Goal: Leave review/rating: Leave review/rating

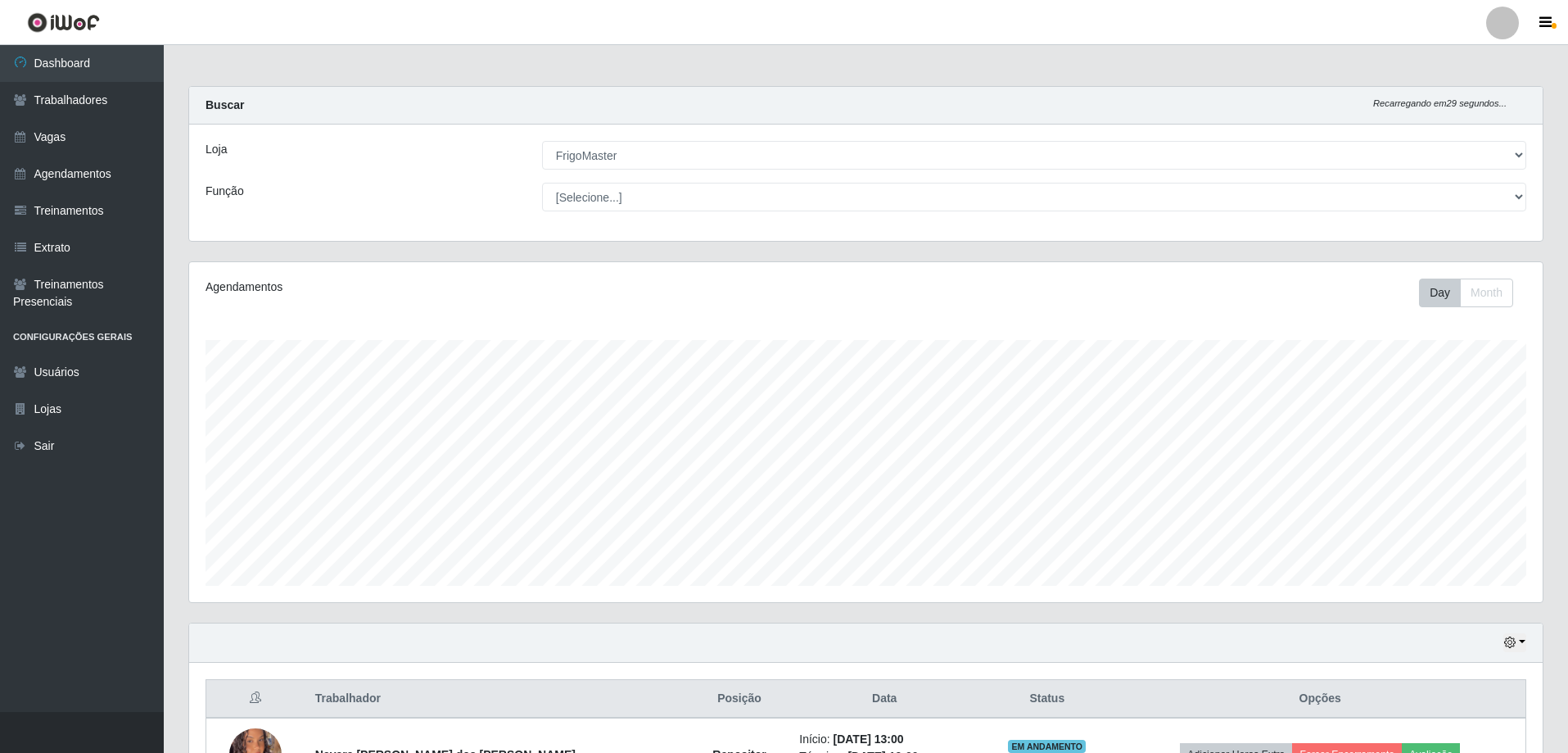
select select "392"
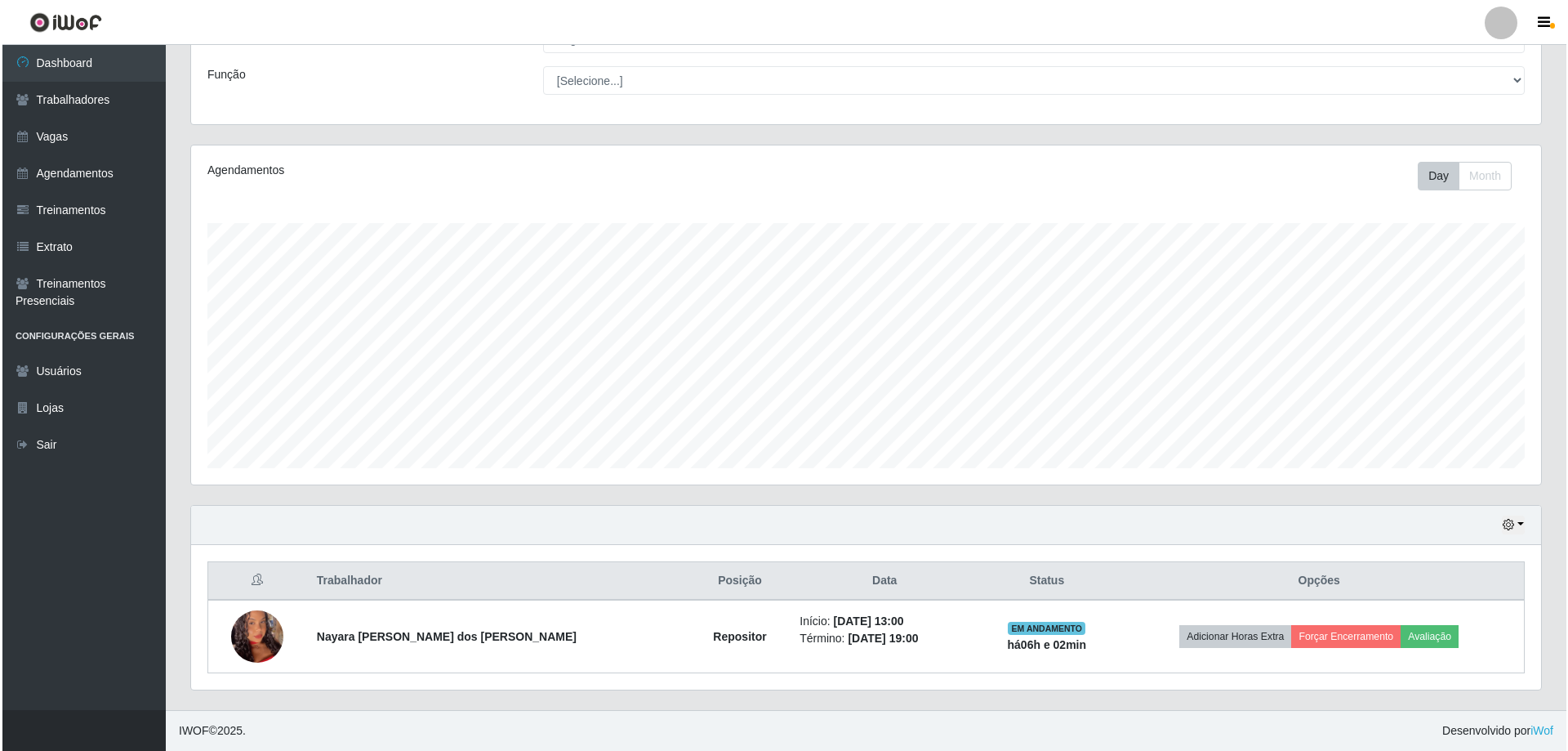
scroll to position [339, 1351]
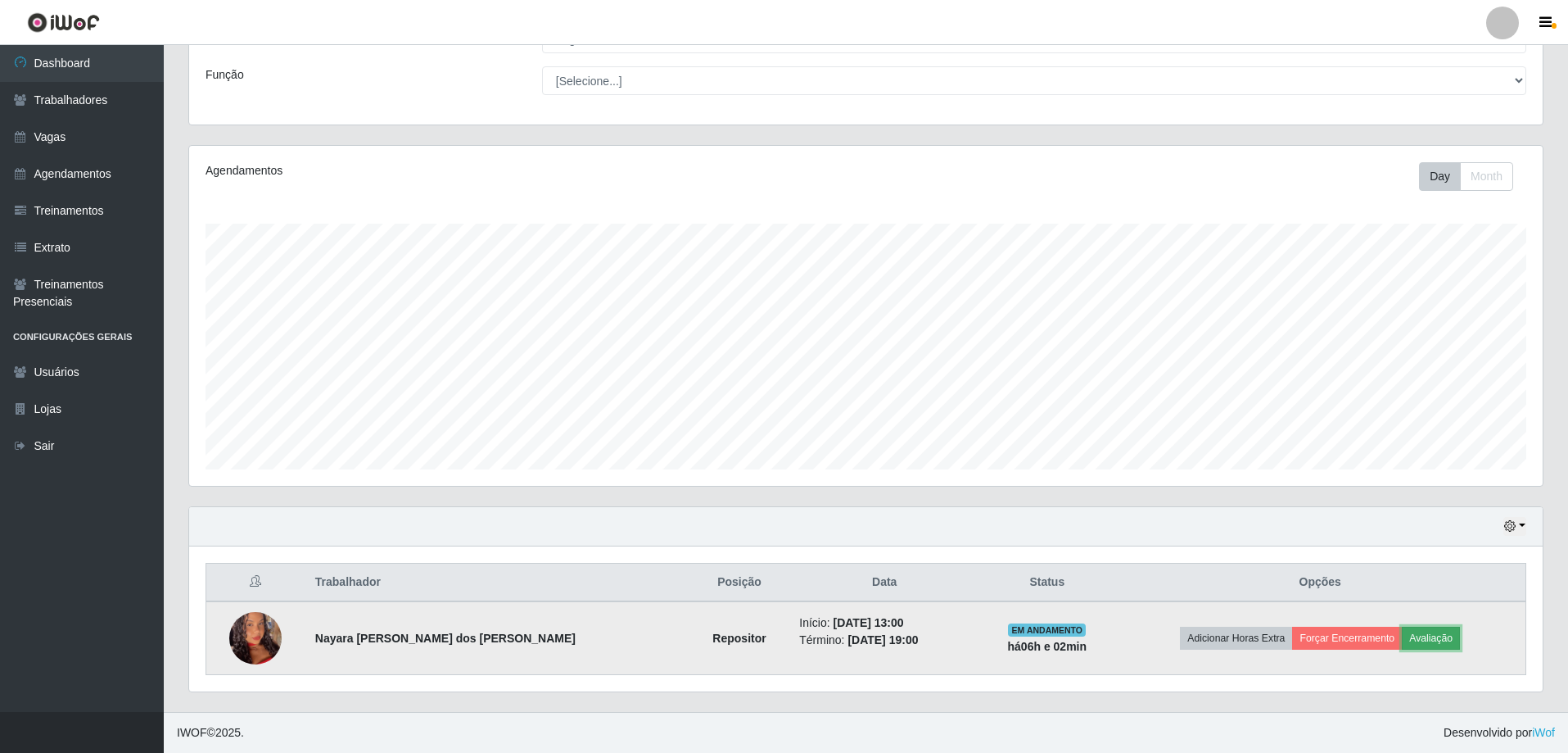
click at [1411, 641] on button "Avaliação" at bounding box center [1430, 638] width 58 height 23
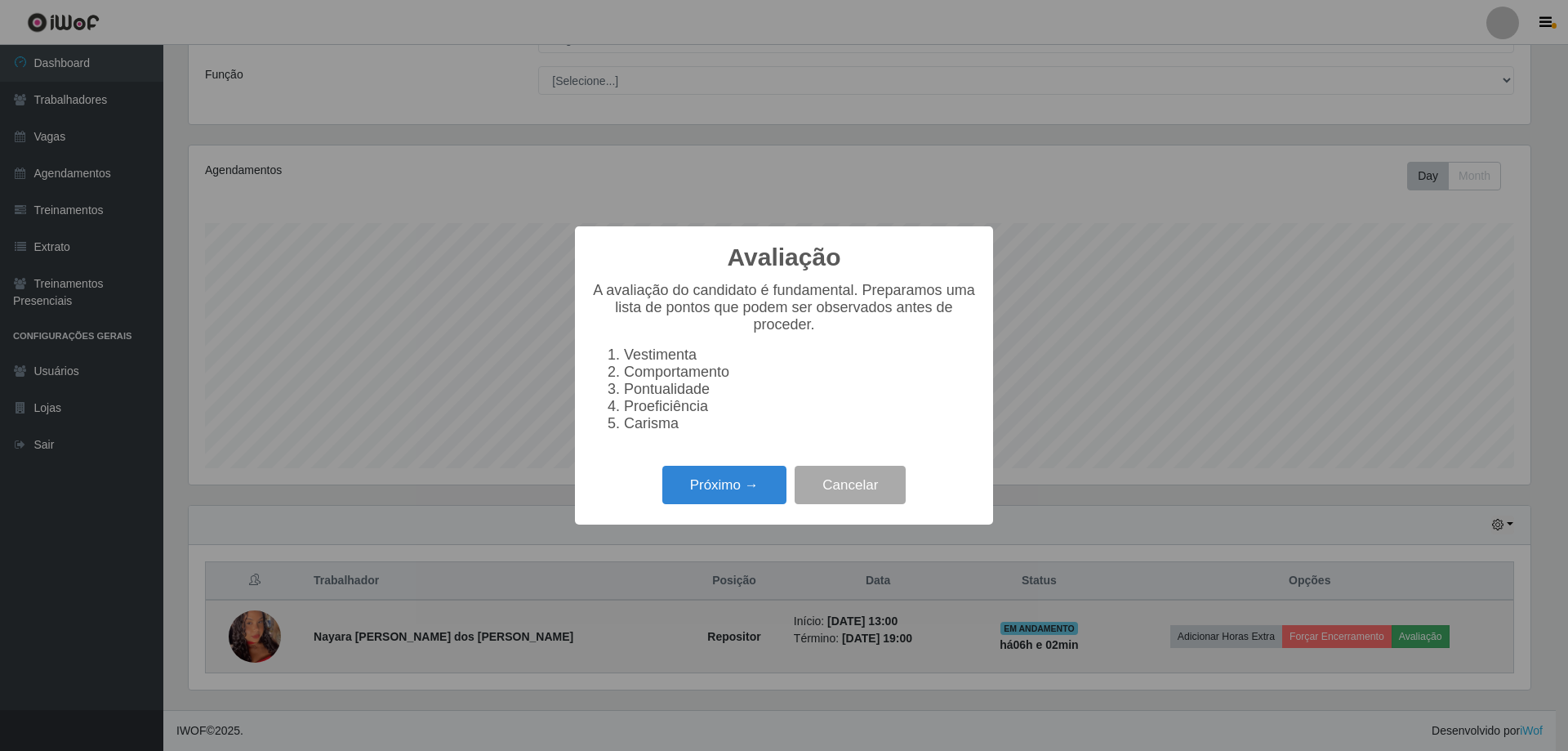
scroll to position [339, 1342]
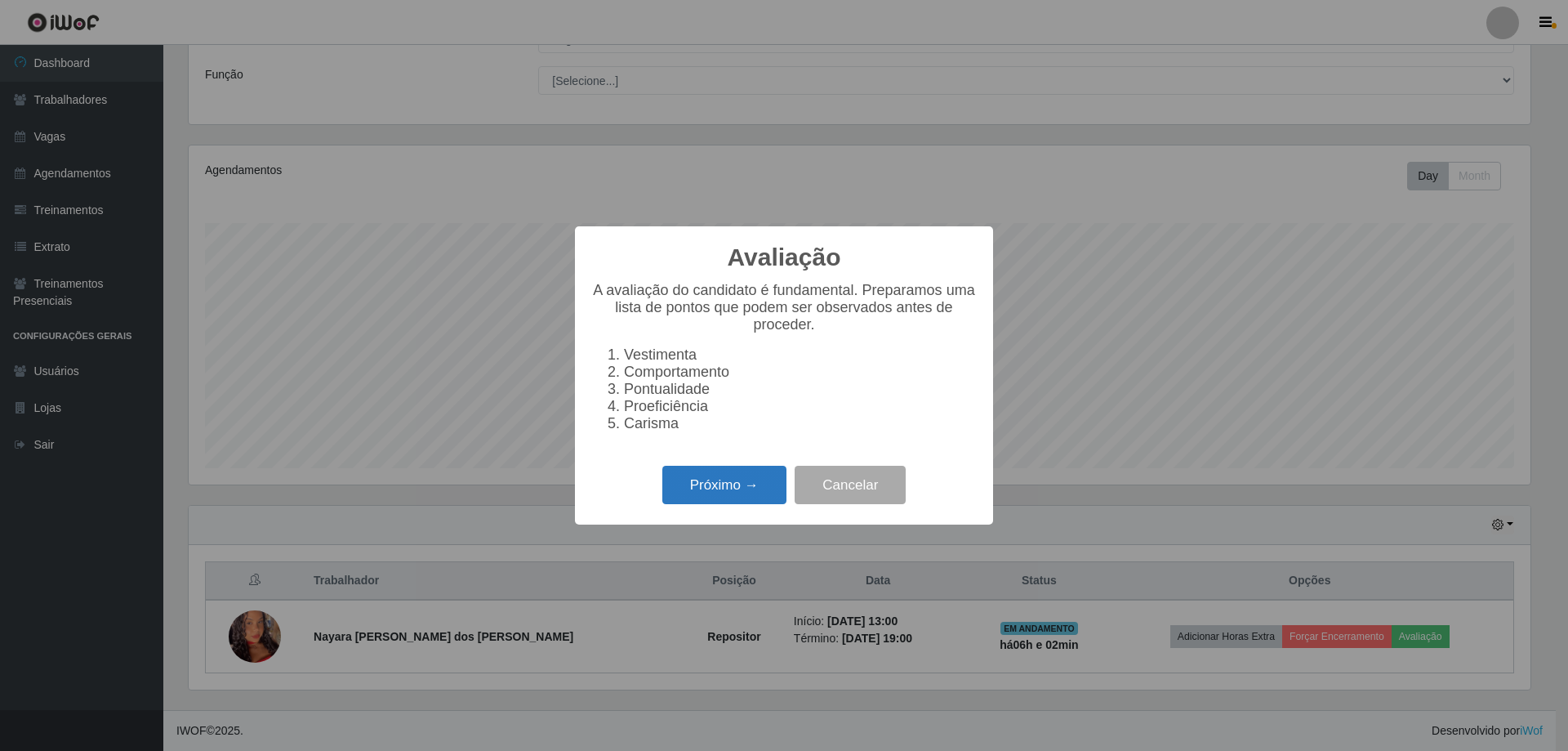
click at [719, 485] on button "Próximo →" at bounding box center [725, 484] width 124 height 39
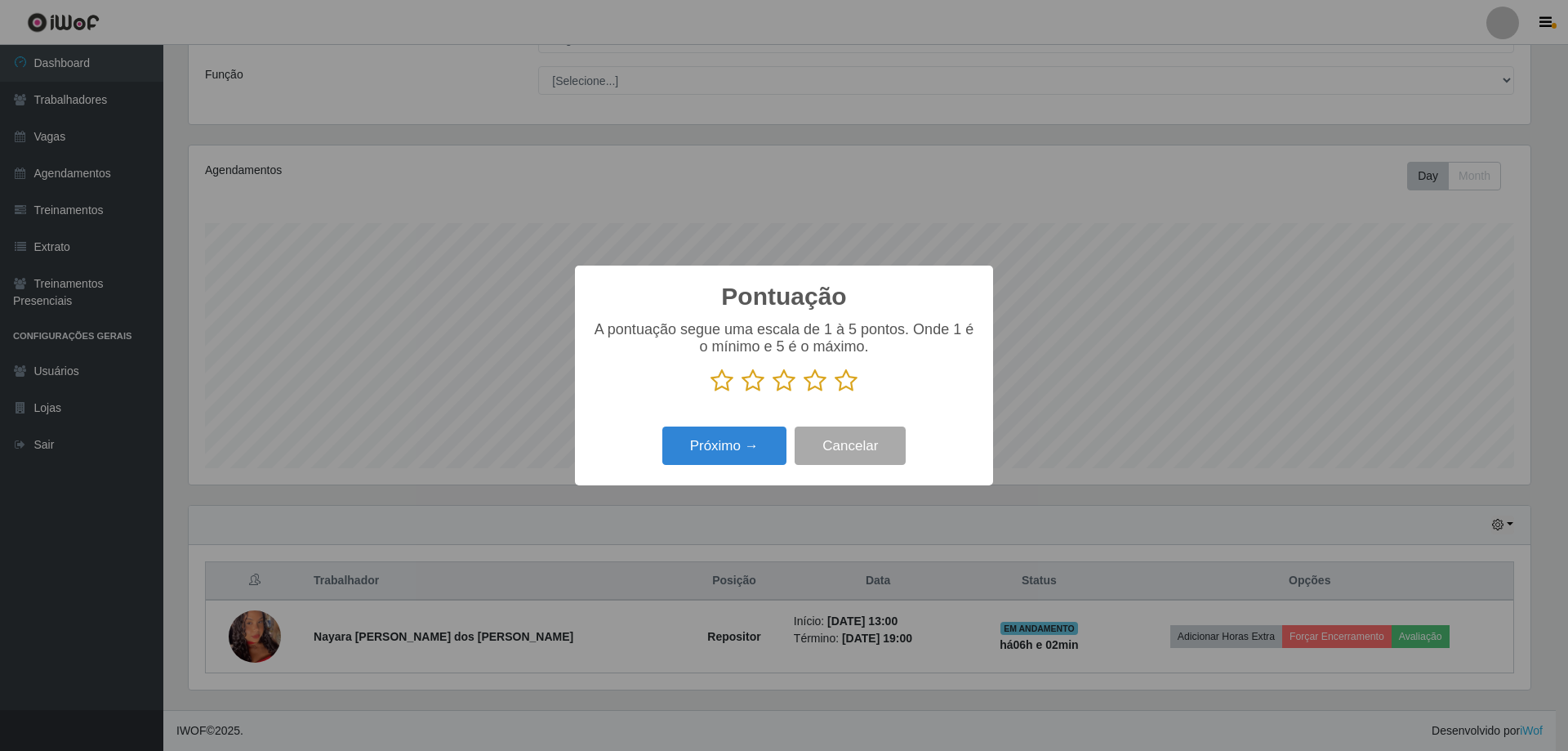
scroll to position [816673, 815563]
click at [842, 384] on icon at bounding box center [846, 380] width 23 height 25
click at [835, 393] on input "radio" at bounding box center [835, 393] width 0 height 0
click at [751, 439] on button "Próximo →" at bounding box center [725, 446] width 124 height 39
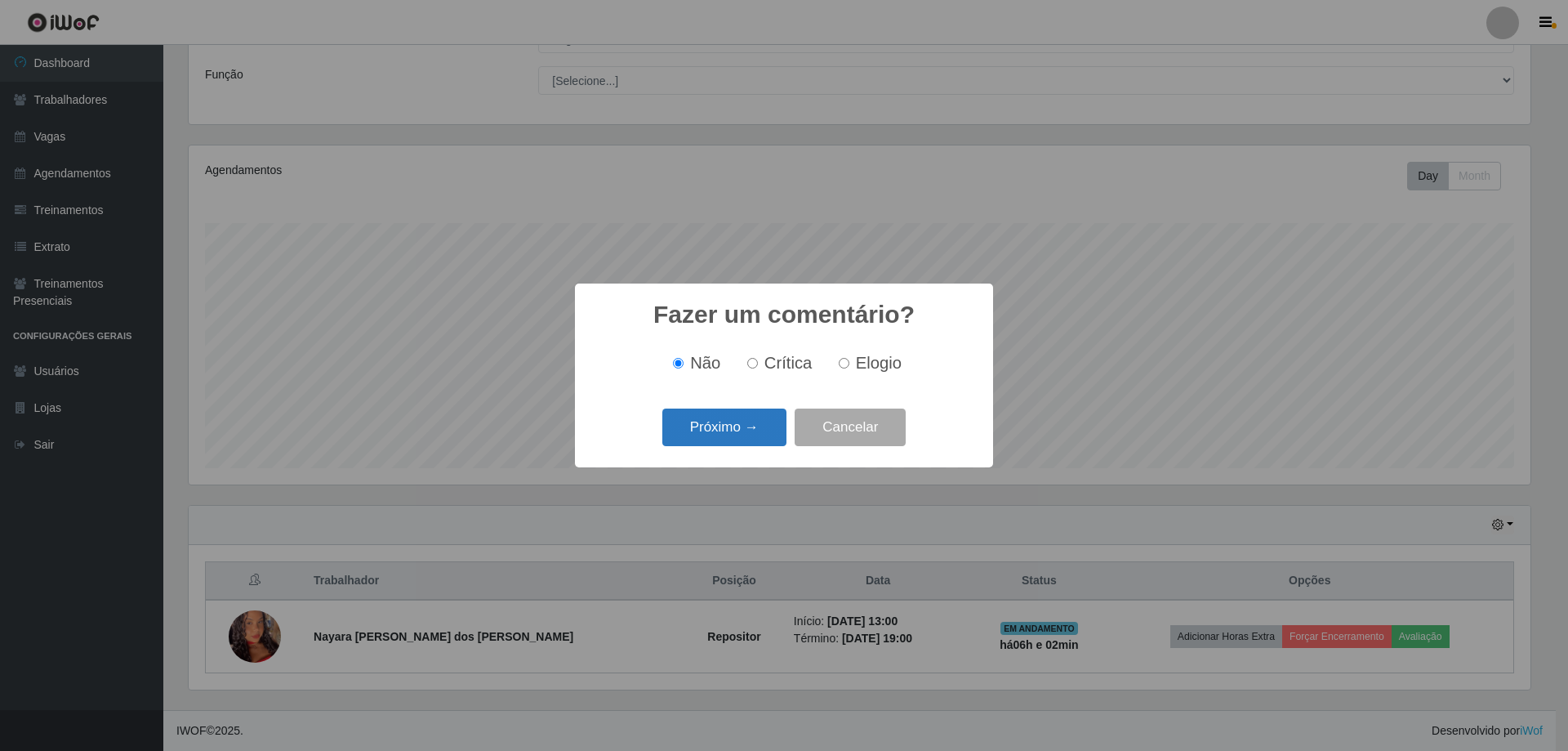
click at [738, 424] on button "Próximo →" at bounding box center [725, 427] width 124 height 39
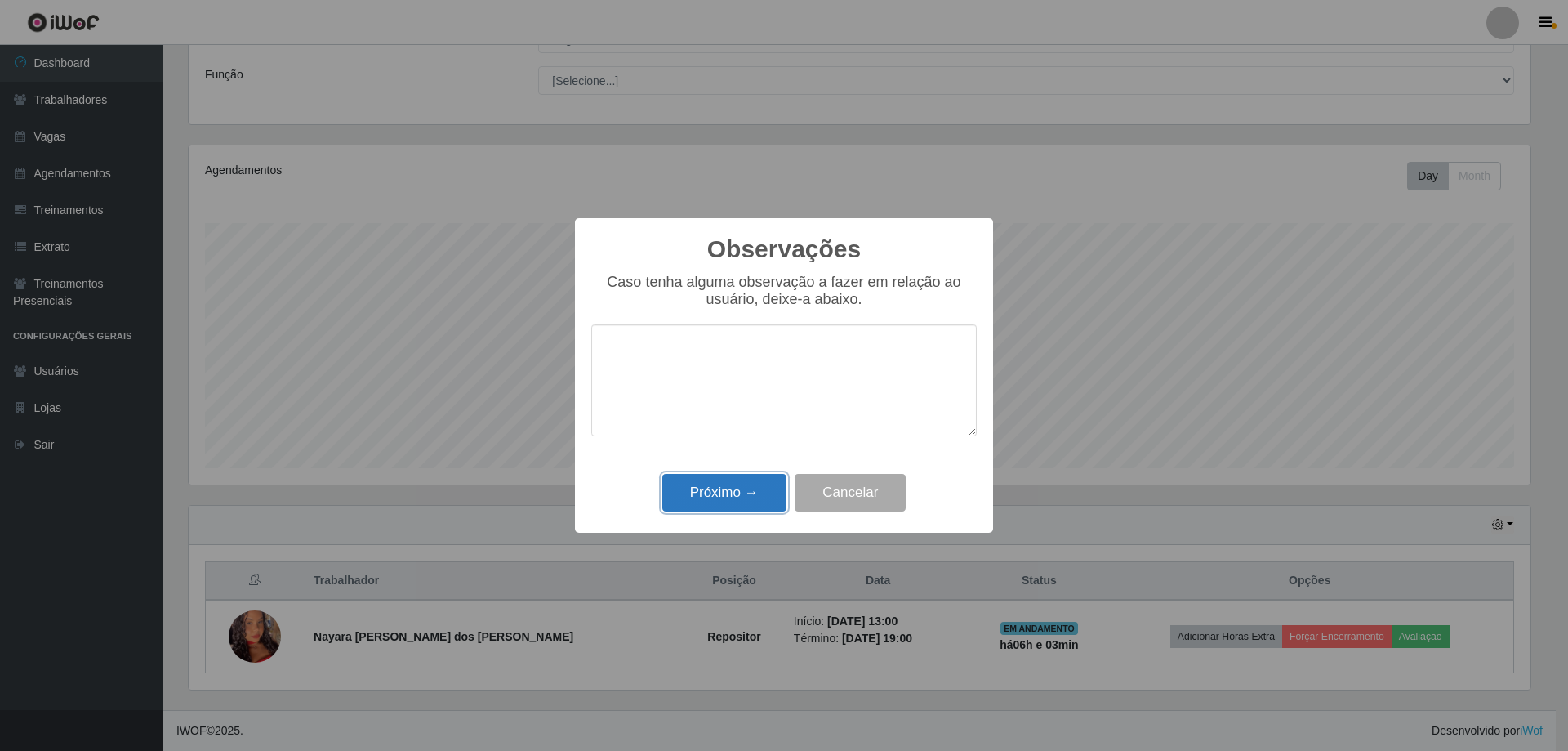
click at [683, 493] on button "Próximo →" at bounding box center [725, 493] width 124 height 39
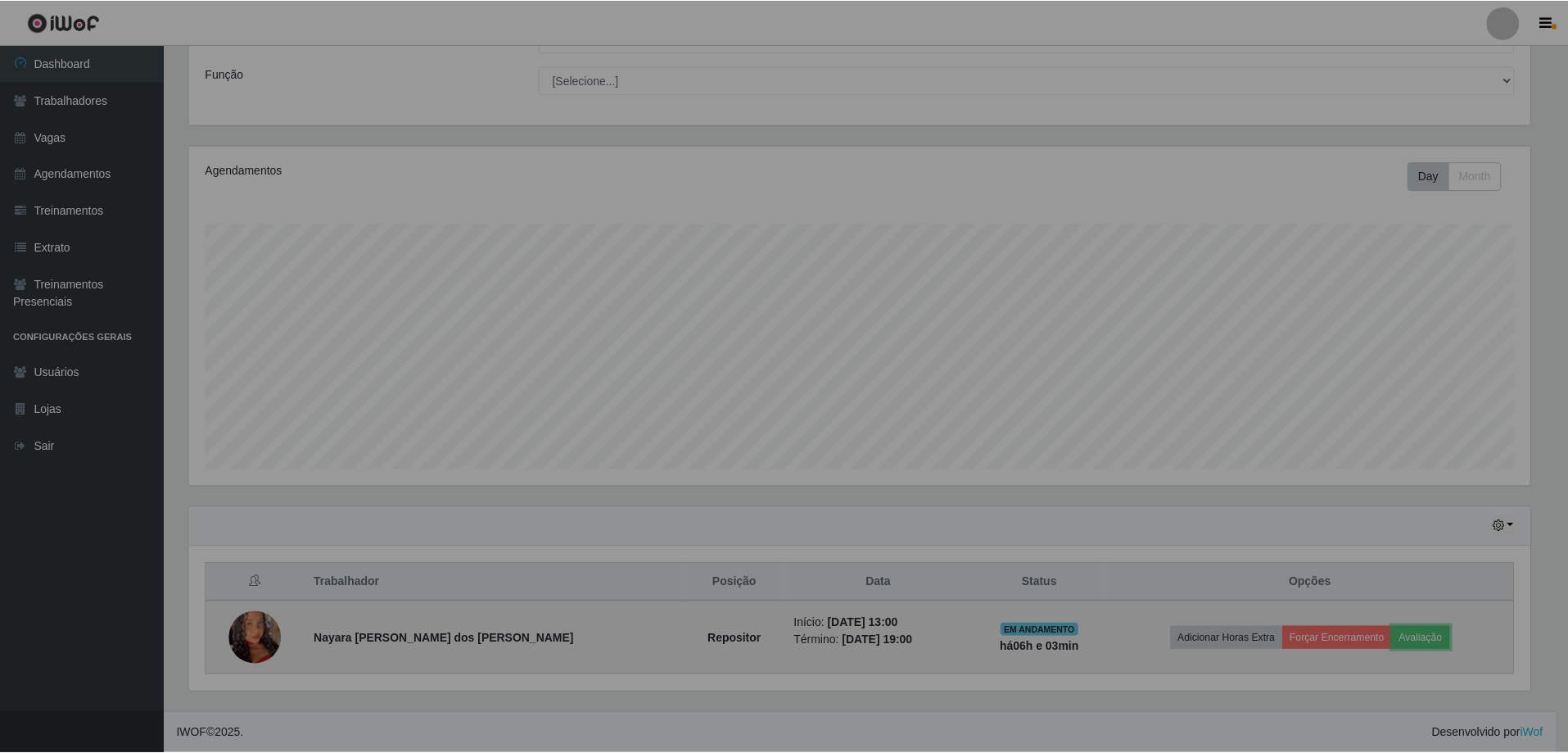
scroll to position [340, 1354]
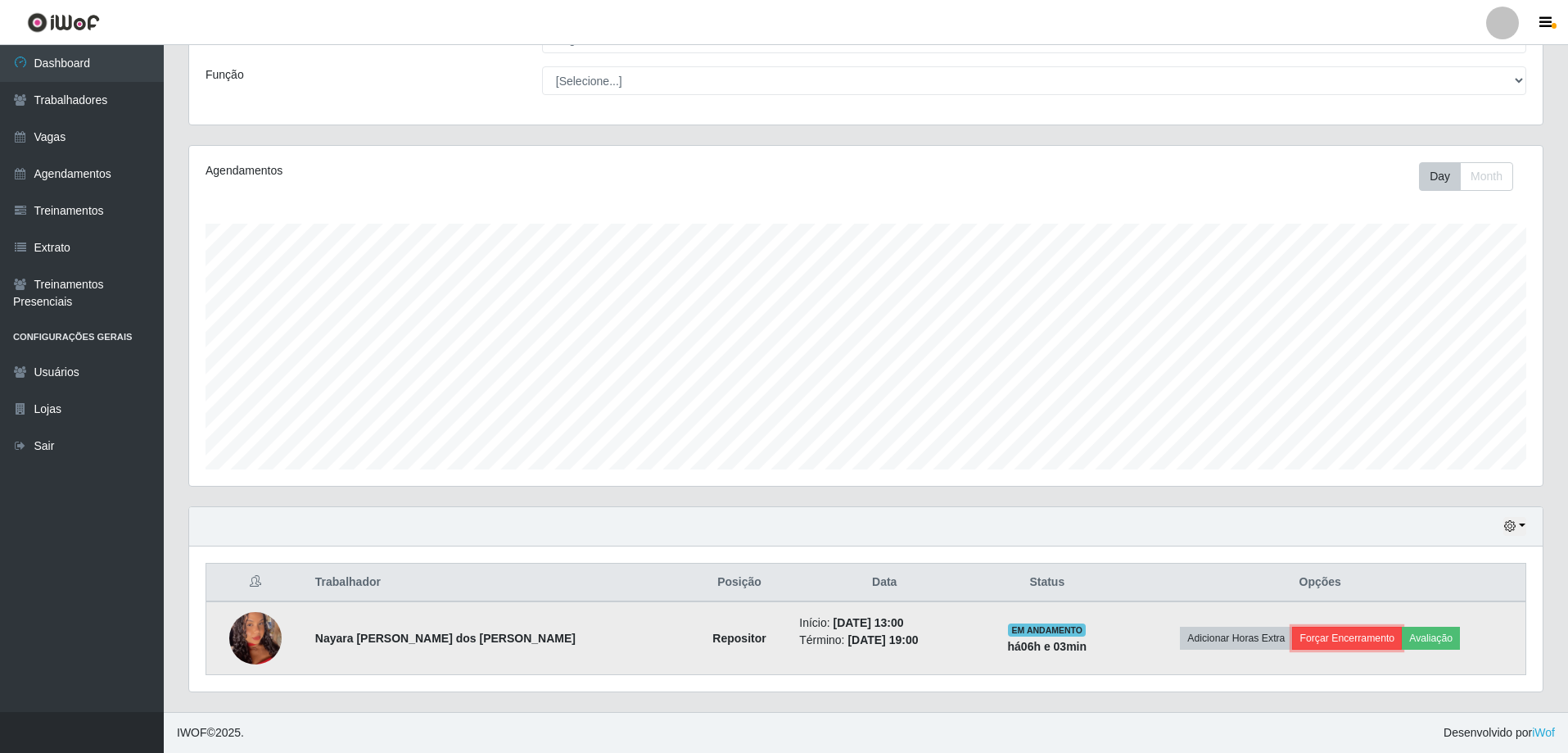
click at [1295, 632] on button "Forçar Encerramento" at bounding box center [1347, 638] width 110 height 23
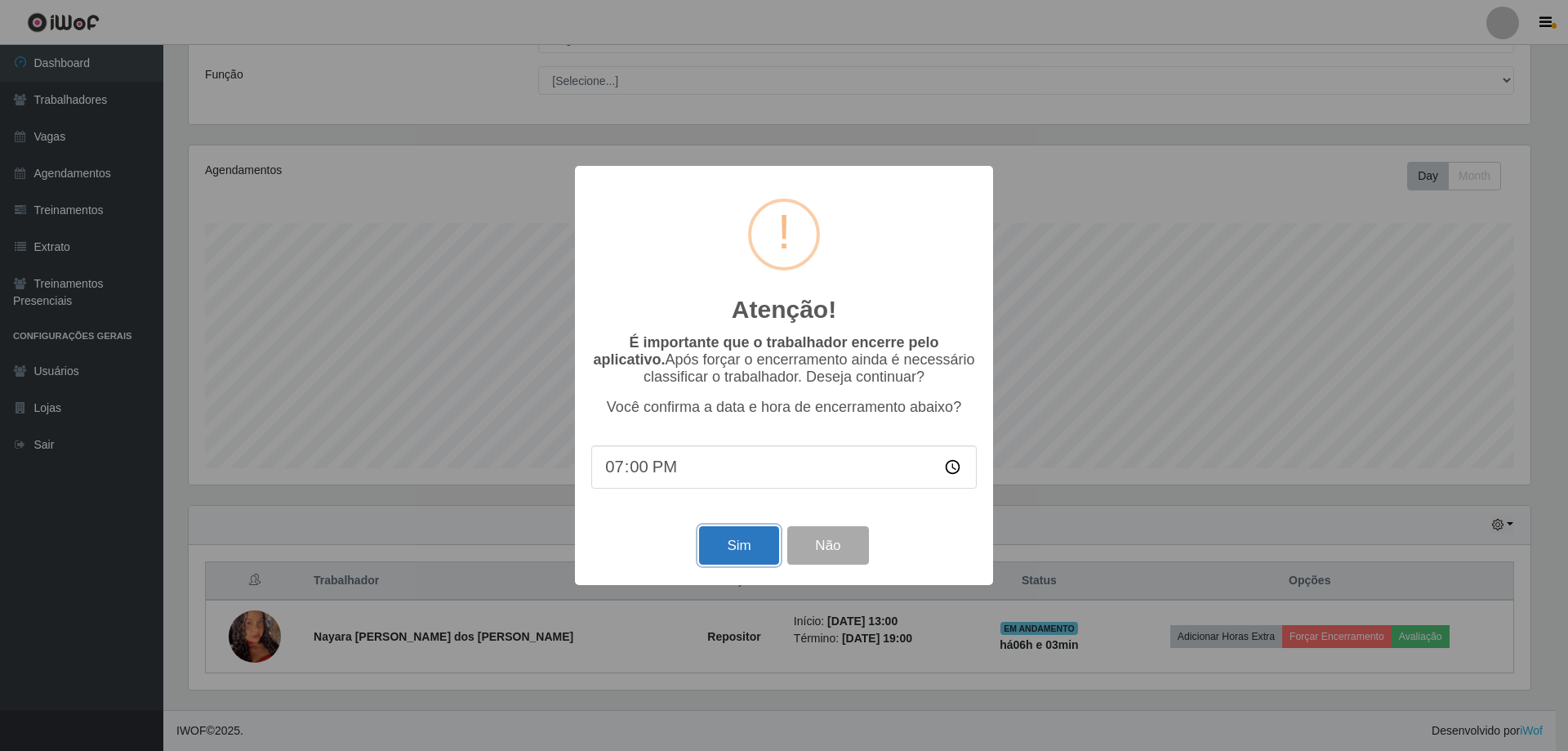
click at [749, 556] on button "Sim" at bounding box center [739, 544] width 79 height 39
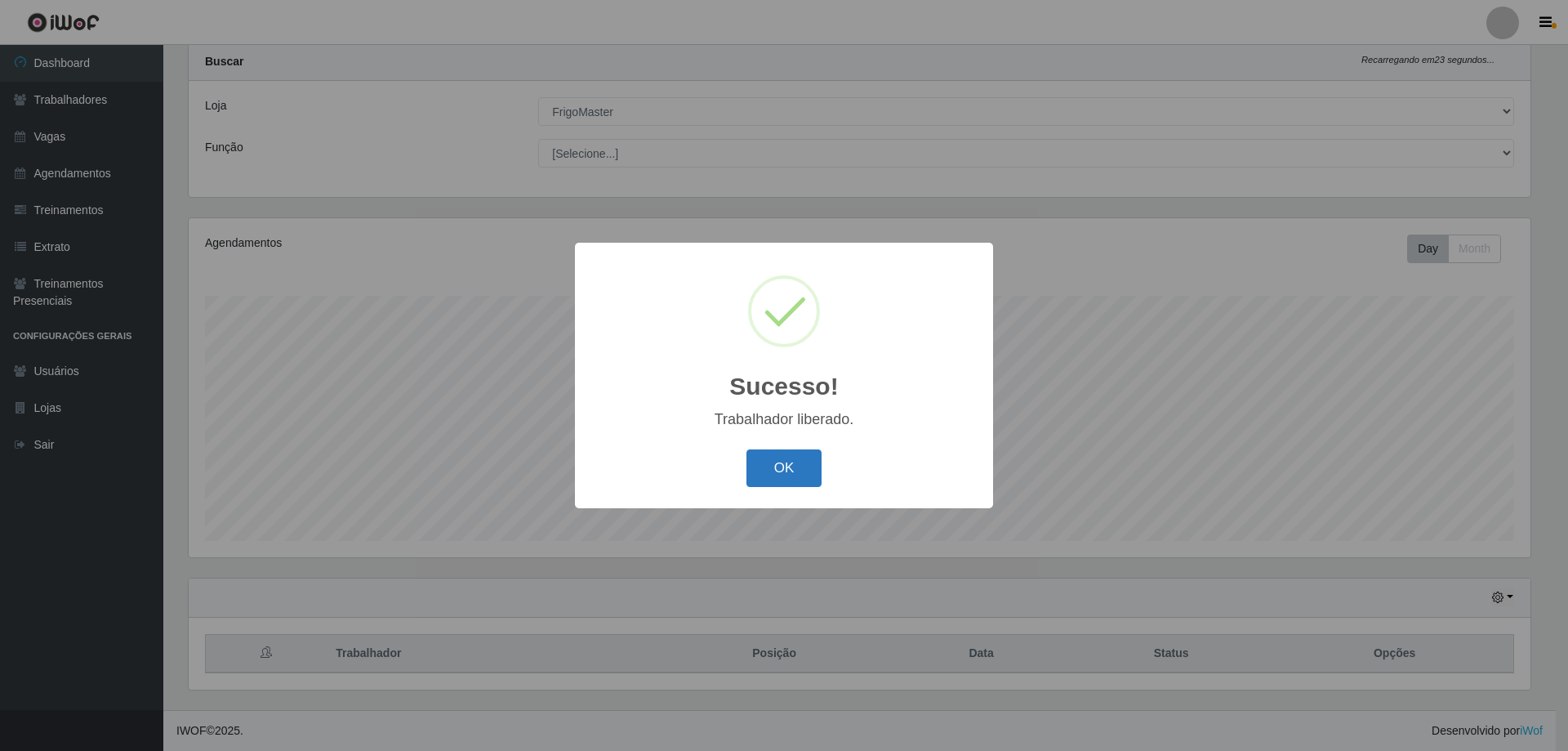
click at [768, 483] on button "OK" at bounding box center [784, 468] width 76 height 39
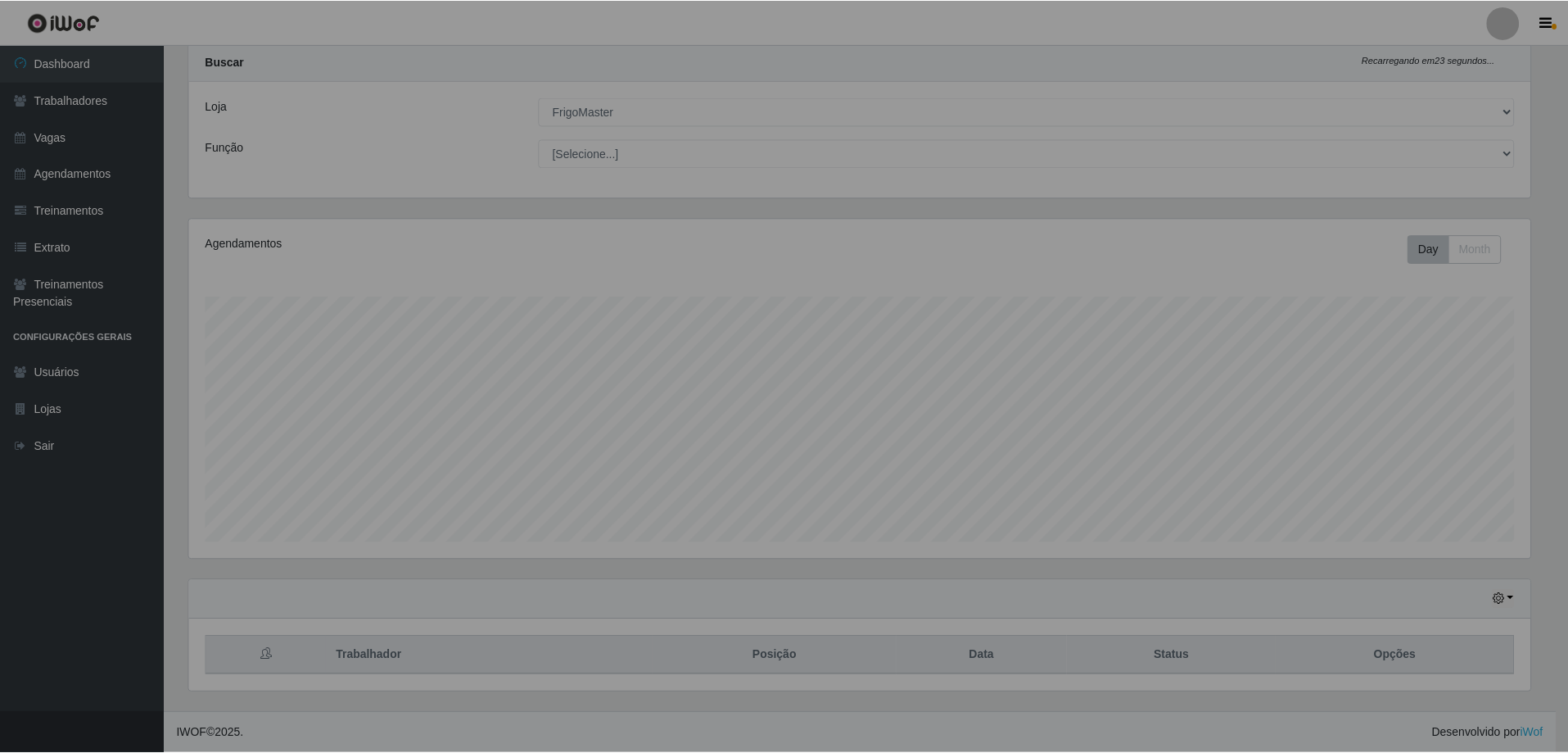
scroll to position [340, 1354]
